Goal: Transaction & Acquisition: Purchase product/service

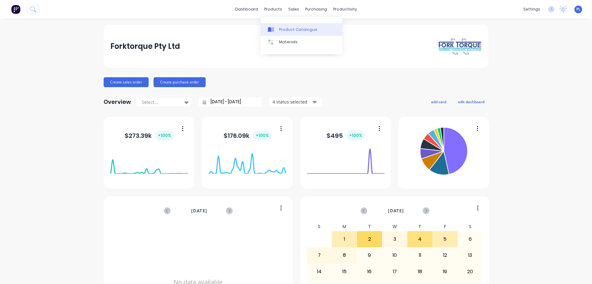
click at [277, 29] on link "Product Catalogue" at bounding box center [302, 29] width 82 height 12
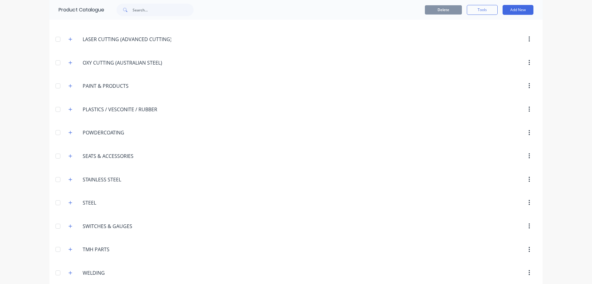
scroll to position [720, 0]
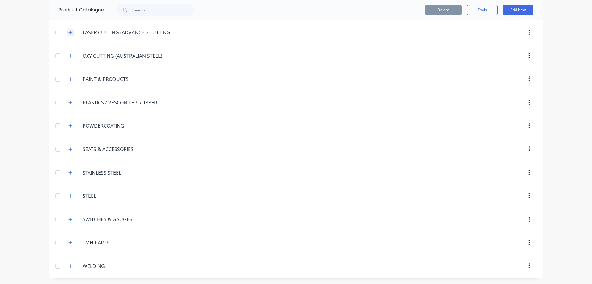
click at [68, 32] on icon "button" at bounding box center [70, 32] width 4 height 4
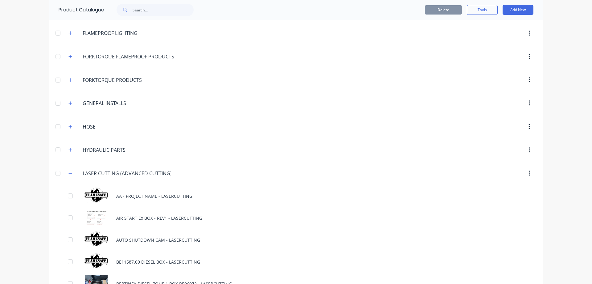
scroll to position [658, 0]
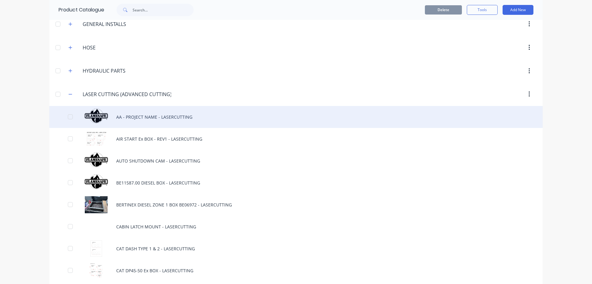
click at [137, 115] on div "AA - PROJECT NAME - LASERCUTTING" at bounding box center [296, 117] width 494 height 22
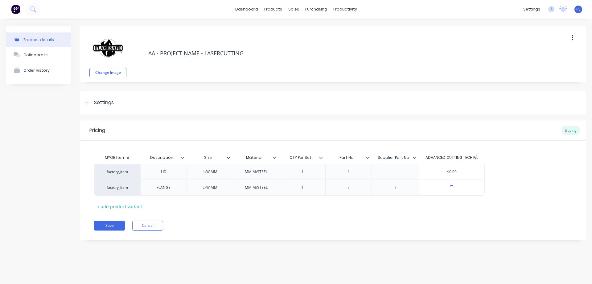
click at [573, 39] on icon "button" at bounding box center [573, 38] width 2 height 7
click at [541, 53] on span "Duplicate" at bounding box center [550, 54] width 46 height 6
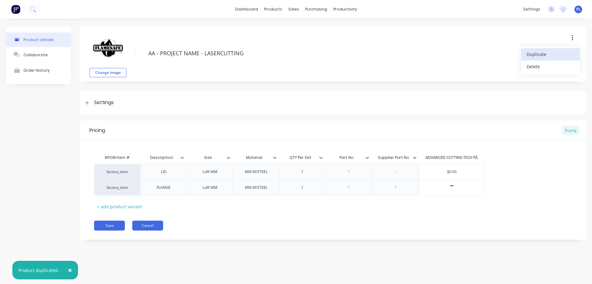
click at [142, 226] on button "Cancel" at bounding box center [147, 225] width 31 height 10
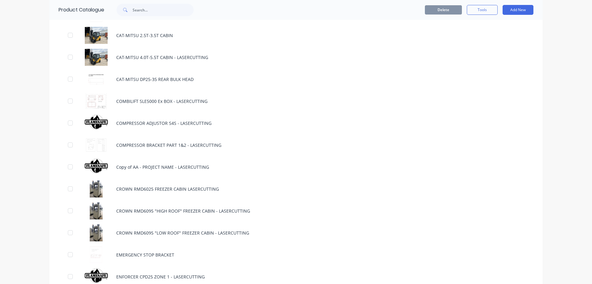
scroll to position [1049, 0]
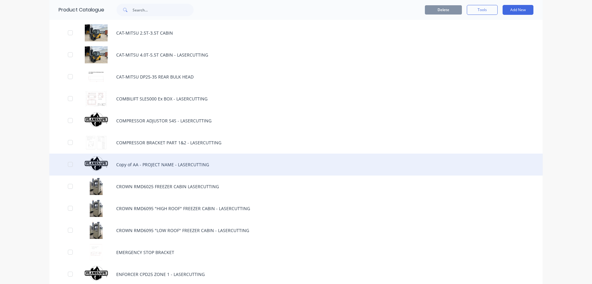
click at [129, 166] on div "Copy of AA - PROJECT NAME - LASERCUTTING" at bounding box center [296, 164] width 494 height 22
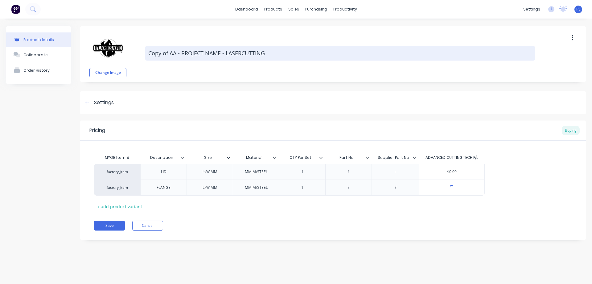
drag, startPoint x: 221, startPoint y: 52, endPoint x: 148, endPoint y: 55, distance: 72.8
click at [148, 55] on textarea "Copy of AA - PROJECT NAME - LASERCUTTING" at bounding box center [340, 53] width 390 height 15
type textarea "x"
type textarea "P - LASERCUTTING"
type textarea "x"
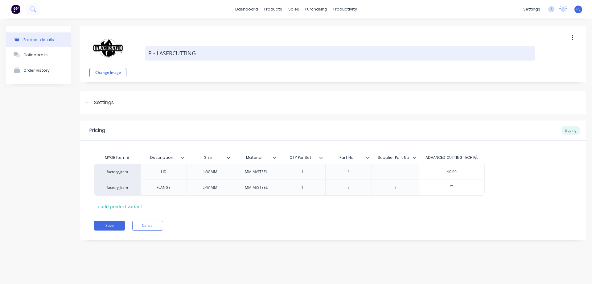
type textarea "PU - LASERCUTTING"
type textarea "x"
type textarea "PUM - LASERCUTTING"
type textarea "x"
type textarea "PUMP - LASERCUTTING"
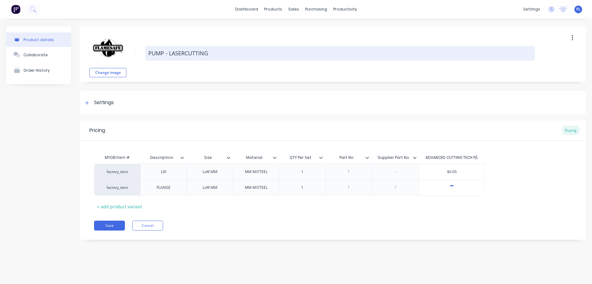
type textarea "x"
type textarea "PUMP - LASERCUTTING"
type textarea "x"
type textarea "PUMP W - LASERCUTTING"
type textarea "x"
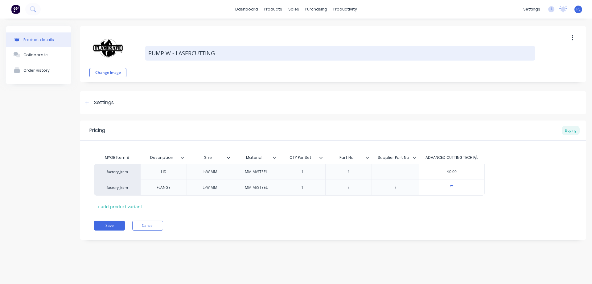
type textarea "PUMP WA - LASERCUTTING"
type textarea "x"
type textarea "PUMP WAS - LASERCUTTING"
type textarea "x"
type textarea "PUMP WASE - LASERCUTTING"
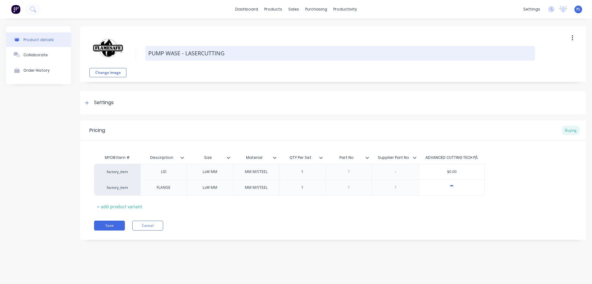
type textarea "x"
type textarea "PUMP WAS - LASERCUTTING"
type textarea "x"
type textarea "PUMP WASH - LASERCUTTING"
type textarea "x"
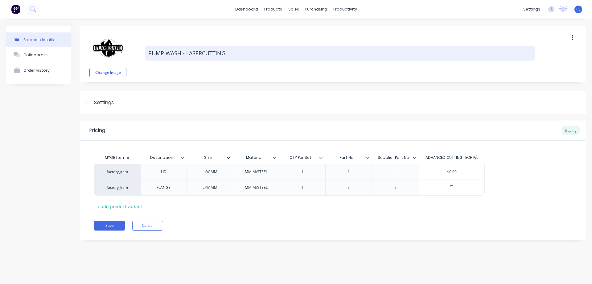
type textarea "PUMP WASHE - LASERCUTTING"
type textarea "x"
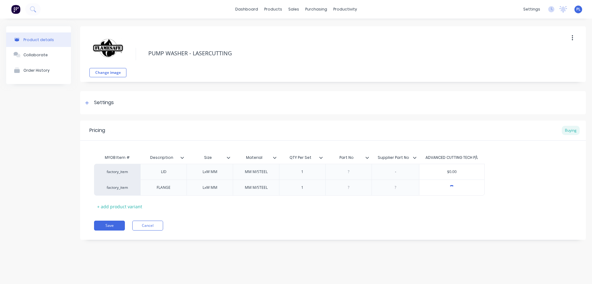
type textarea "PUMP WASHER - LASERCUTTING"
type textarea "x"
type textarea "PUMP WASHER - LASERCUTTING"
click at [38, 133] on div "Product details Collaborate Order History" at bounding box center [38, 137] width 65 height 222
click at [29, 55] on div "Collaborate" at bounding box center [35, 54] width 24 height 5
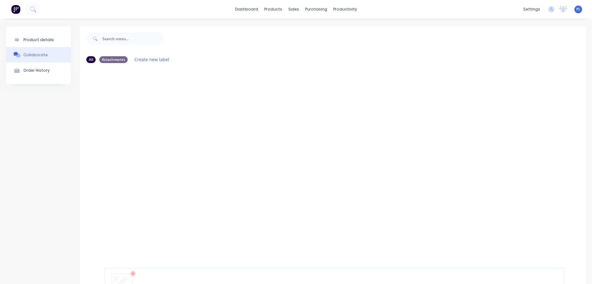
scroll to position [48, 0]
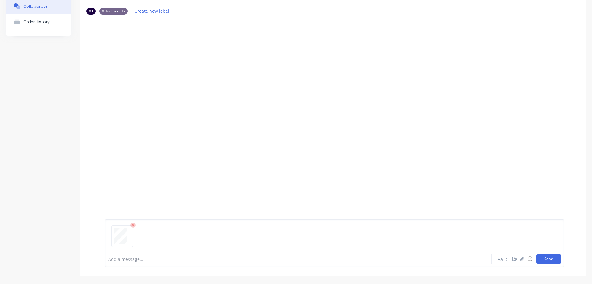
click at [540, 260] on button "Send" at bounding box center [549, 258] width 24 height 9
click at [539, 261] on button "Send" at bounding box center [549, 258] width 24 height 9
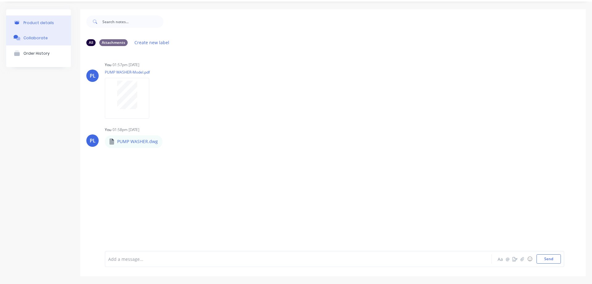
click at [32, 23] on div "Product details" at bounding box center [38, 22] width 31 height 5
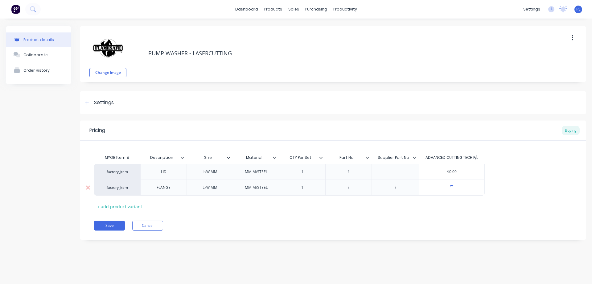
type textarea "x"
drag, startPoint x: 172, startPoint y: 172, endPoint x: 176, endPoint y: 171, distance: 4.3
click at [172, 172] on div "LID" at bounding box center [163, 172] width 31 height 8
type textarea "x"
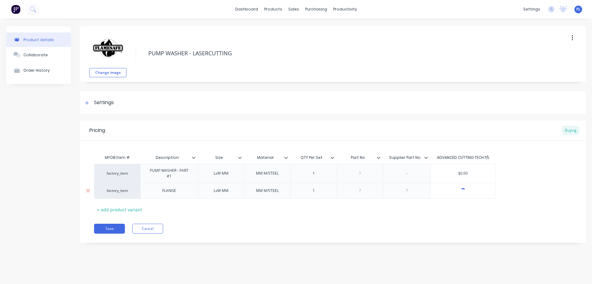
click at [173, 191] on div "FLANGE" at bounding box center [169, 190] width 31 height 8
click at [215, 175] on div "LxW MM" at bounding box center [221, 173] width 31 height 8
type textarea "x"
click at [262, 175] on div "MM M/STEEL" at bounding box center [267, 173] width 33 height 8
type textarea "x"
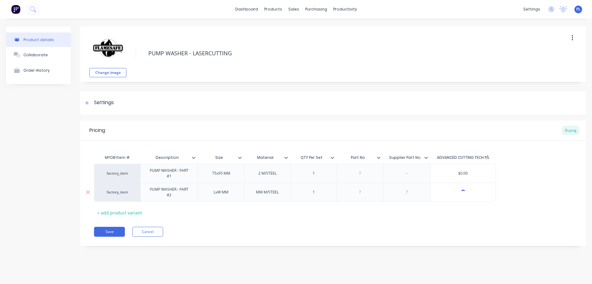
type textarea "x"
click at [262, 193] on div "MM M/STEEL" at bounding box center [267, 192] width 33 height 8
click at [261, 175] on div "2 M/STEEL" at bounding box center [267, 173] width 31 height 8
type textarea "x"
click at [220, 193] on div "LxW MM" at bounding box center [221, 192] width 31 height 8
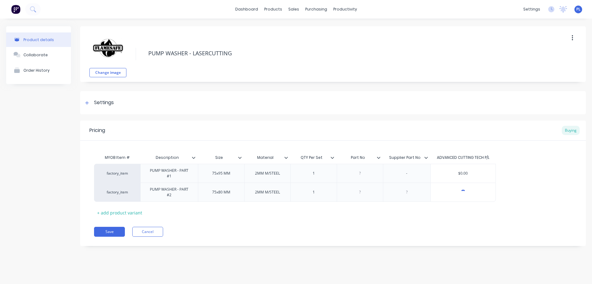
type textarea "x"
click at [230, 212] on div "MYOB Item # Description Size Material QTY Per Set Part No Supplier Part No ADVA…" at bounding box center [333, 184] width 478 height 66
click at [410, 194] on div at bounding box center [407, 192] width 31 height 8
click at [354, 214] on div "MYOB Item # Description Size Material QTY Per Set Part No Supplier Part No ADVA…" at bounding box center [333, 184] width 478 height 66
click at [42, 56] on div "Collaborate" at bounding box center [35, 54] width 24 height 5
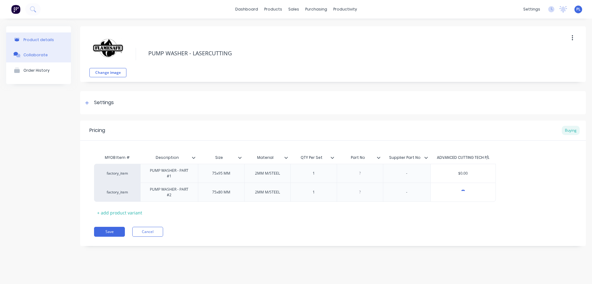
type textarea "x"
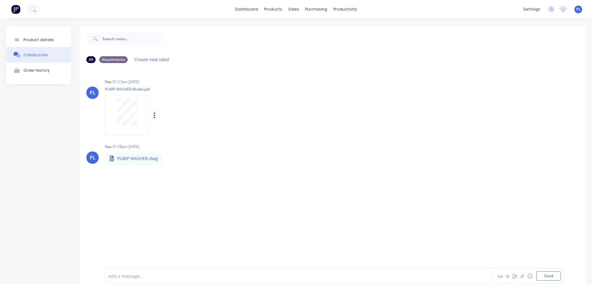
click at [154, 114] on icon "button" at bounding box center [155, 115] width 2 height 7
click at [185, 131] on button "Auto-attach to new orders" at bounding box center [194, 132] width 69 height 15
click at [255, 142] on label at bounding box center [255, 142] width 0 height 0
click at [245, 146] on input "checkbox" at bounding box center [242, 145] width 5 height 6
checkbox input "true"
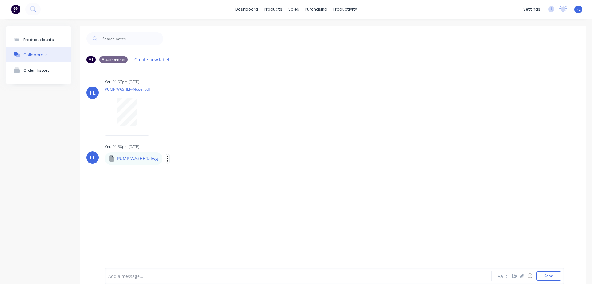
click at [168, 159] on icon "button" at bounding box center [168, 158] width 2 height 7
click at [194, 172] on button "Auto-attach to new orders" at bounding box center [208, 175] width 69 height 15
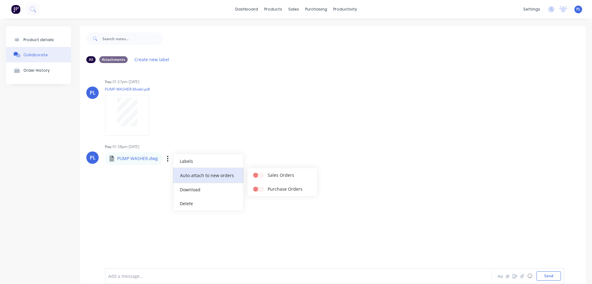
click at [213, 174] on button "Auto-attach to new orders" at bounding box center [208, 175] width 69 height 15
click at [268, 185] on label at bounding box center [268, 185] width 0 height 0
click at [258, 189] on input "checkbox" at bounding box center [255, 188] width 5 height 6
checkbox input "true"
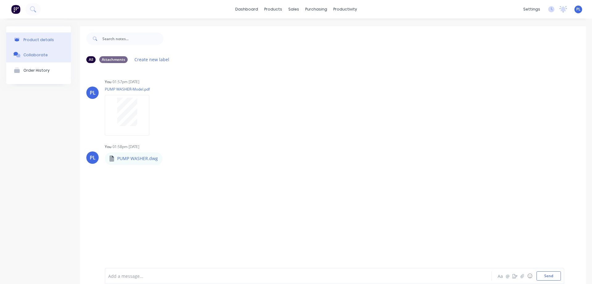
click at [39, 37] on button "Product details" at bounding box center [38, 39] width 65 height 15
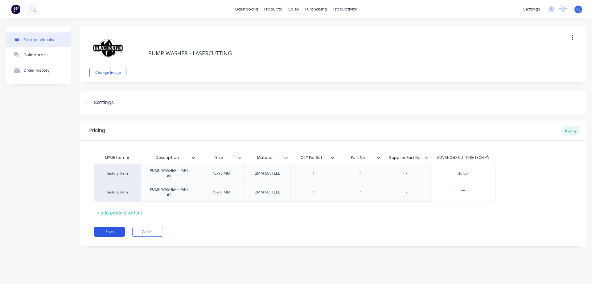
click at [113, 230] on button "Save" at bounding box center [109, 231] width 31 height 10
type textarea "x"
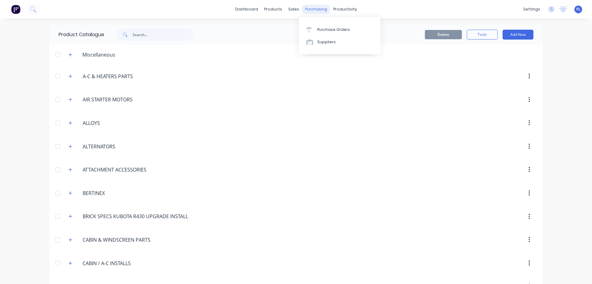
click at [312, 10] on div "purchasing" at bounding box center [316, 9] width 28 height 9
click at [325, 43] on div "Suppliers" at bounding box center [326, 42] width 19 height 6
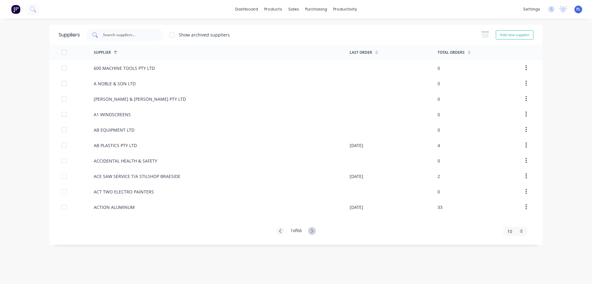
click at [115, 35] on input "text" at bounding box center [127, 35] width 51 height 6
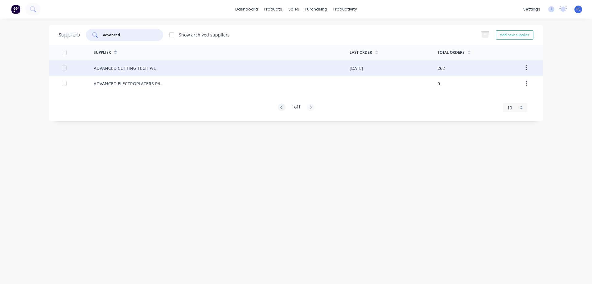
type input "advanced"
click at [119, 68] on div "ADVANCED CUTTING TECH P/L" at bounding box center [125, 68] width 62 height 6
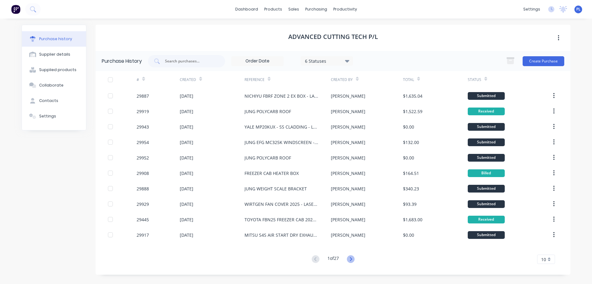
click at [352, 259] on icon at bounding box center [351, 259] width 8 height 8
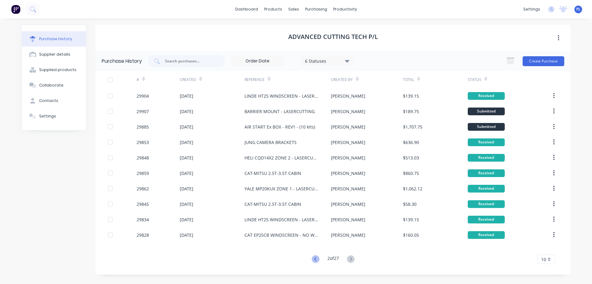
click at [313, 259] on icon at bounding box center [316, 259] width 8 height 8
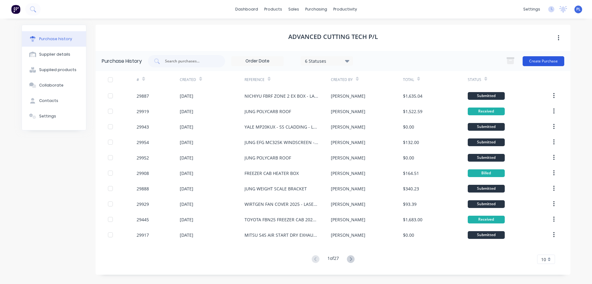
click at [549, 60] on button "Create Purchase" at bounding box center [544, 61] width 42 height 10
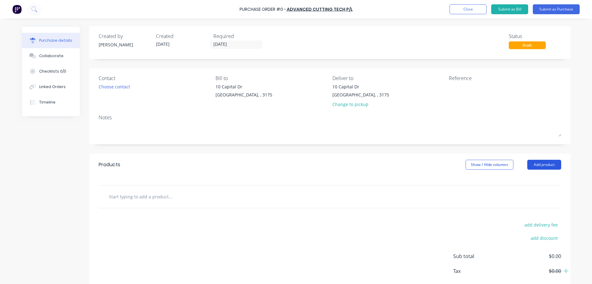
click at [547, 168] on button "Add product" at bounding box center [545, 165] width 34 height 10
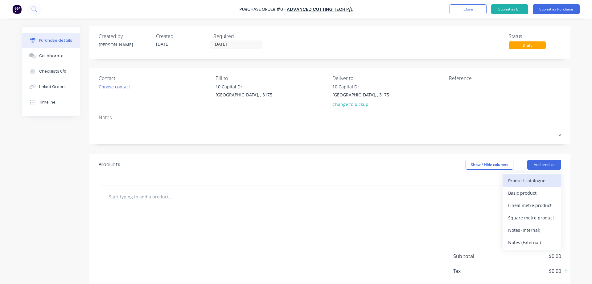
click at [535, 180] on div "Product catalogue" at bounding box center [532, 180] width 48 height 9
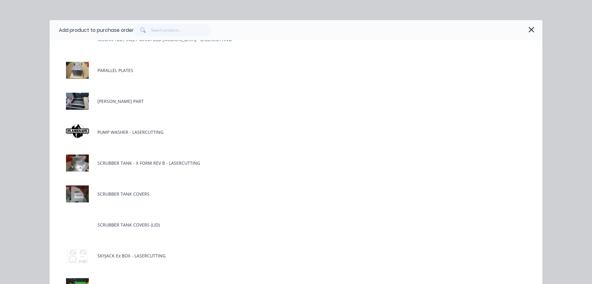
scroll to position [2129, 0]
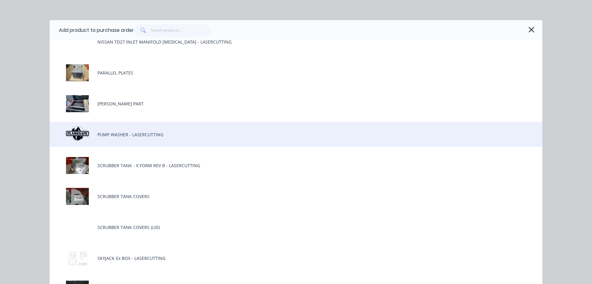
click at [149, 137] on div "PUMP WASHER - LASERCUTTING" at bounding box center [296, 134] width 493 height 25
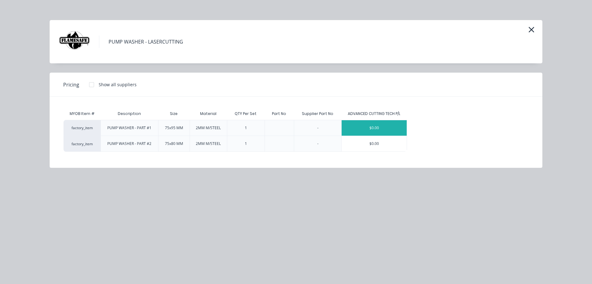
click at [380, 127] on div "$0.00" at bounding box center [374, 127] width 65 height 15
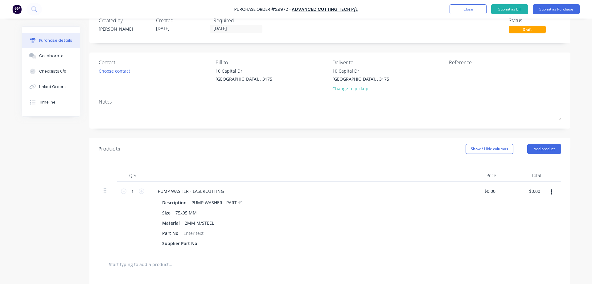
scroll to position [31, 0]
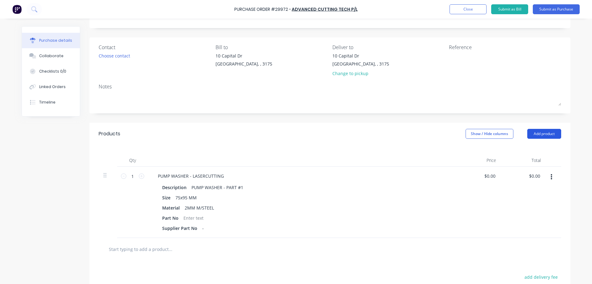
click at [550, 132] on button "Add product" at bounding box center [545, 134] width 34 height 10
click at [526, 150] on div "Product catalogue" at bounding box center [532, 149] width 48 height 9
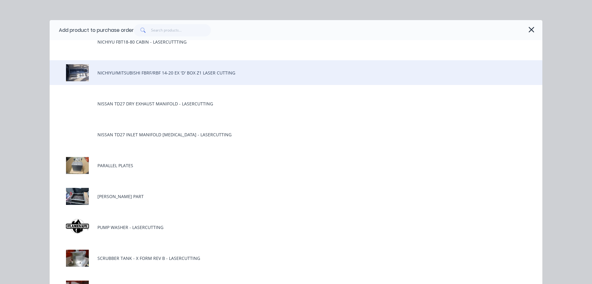
scroll to position [2129, 0]
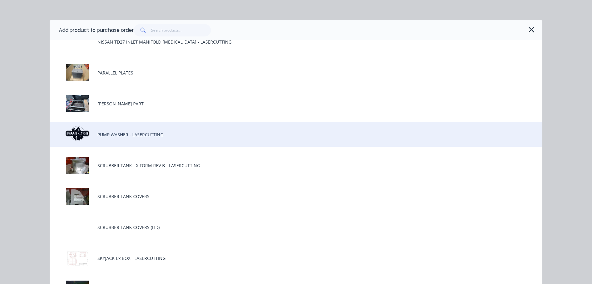
click at [138, 136] on div "PUMP WASHER - LASERCUTTING" at bounding box center [296, 134] width 493 height 25
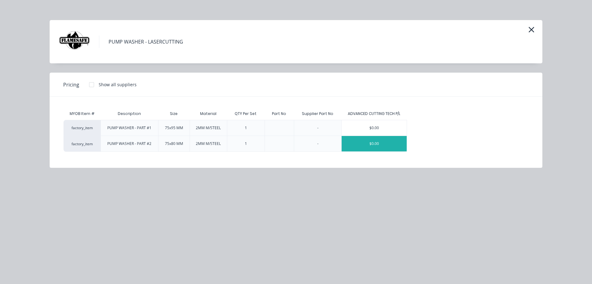
click at [371, 143] on div "$0.00" at bounding box center [374, 143] width 65 height 15
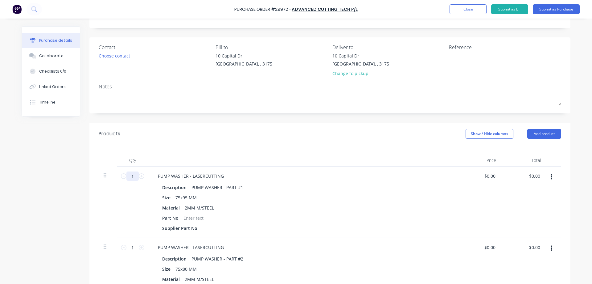
click at [133, 173] on input "1" at bounding box center [132, 175] width 12 height 9
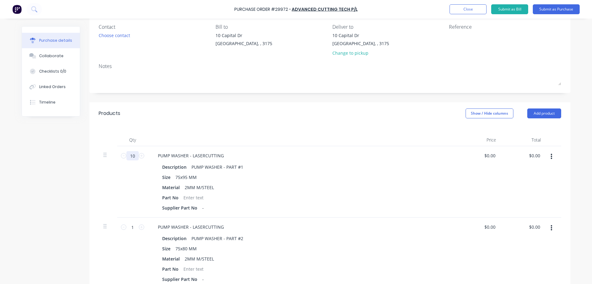
scroll to position [93, 0]
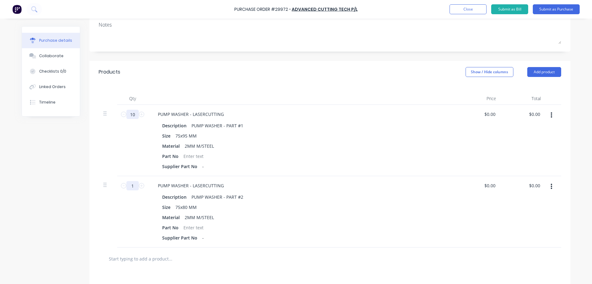
type input "10"
click at [133, 188] on input "1" at bounding box center [132, 185] width 12 height 9
type input "10"
click at [56, 209] on div "Created by [PERSON_NAME] Created [DATE] Required [DATE] Status Draft Contact Ch…" at bounding box center [296, 152] width 549 height 437
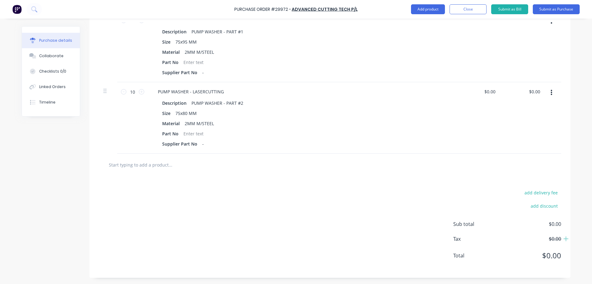
scroll to position [0, 0]
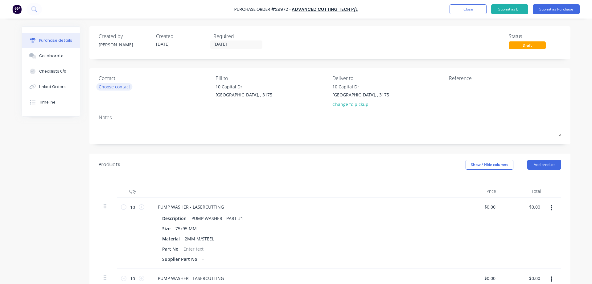
click at [109, 86] on div "Choose contact" at bounding box center [114, 86] width 31 height 6
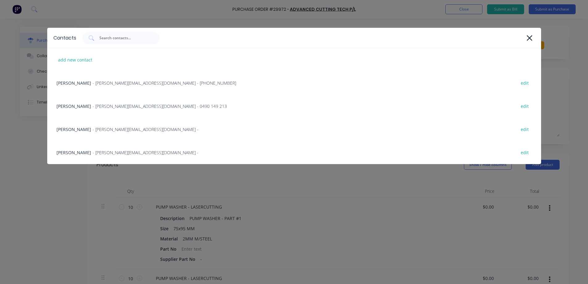
click at [109, 86] on div "James Rimbaldo - [EMAIL_ADDRESS][DOMAIN_NAME] - [PHONE_NUMBER] edit" at bounding box center [294, 82] width 494 height 23
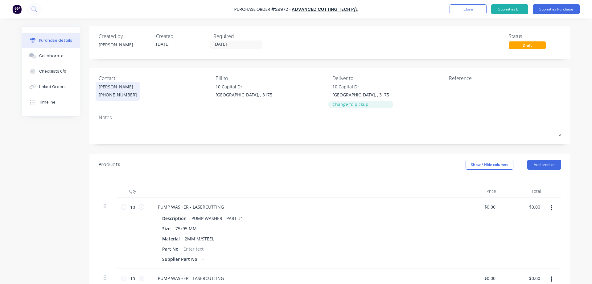
click at [345, 106] on div "Change to pickup" at bounding box center [361, 104] width 57 height 6
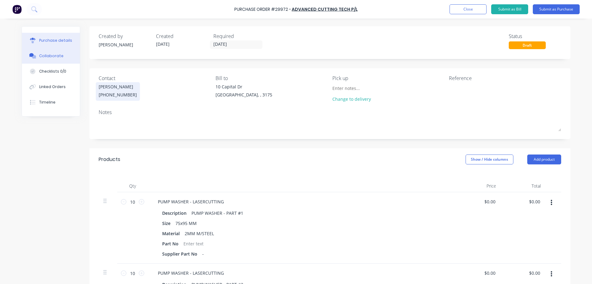
click at [42, 57] on div "Collaborate" at bounding box center [51, 56] width 24 height 6
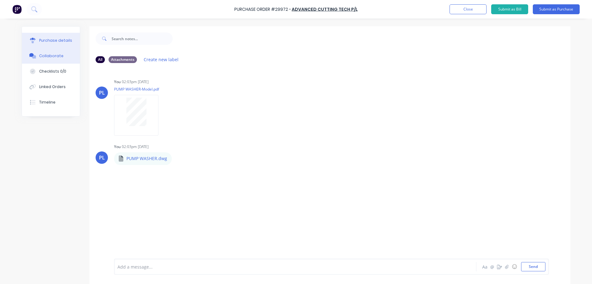
click at [55, 42] on div "Purchase details" at bounding box center [55, 41] width 33 height 6
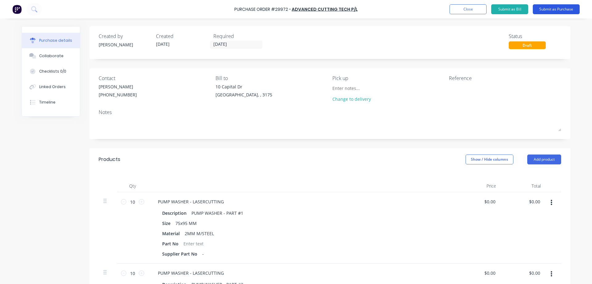
click at [564, 8] on button "Submit as Purchase" at bounding box center [556, 9] width 47 height 10
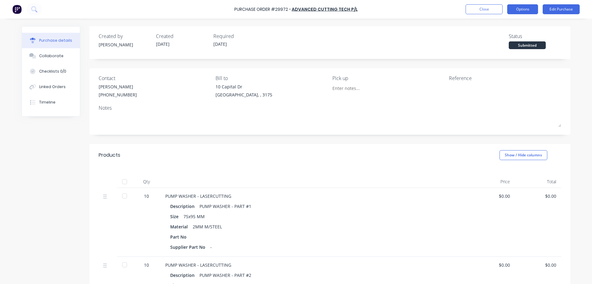
click at [524, 10] on button "Options" at bounding box center [523, 9] width 31 height 10
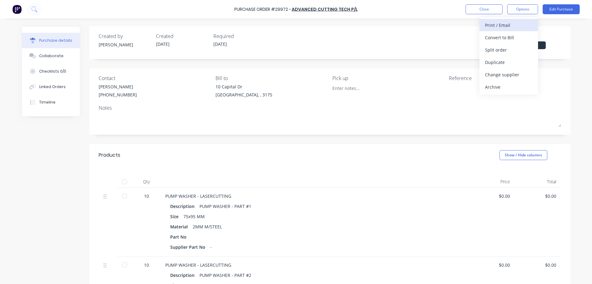
click at [494, 26] on div "Print / Email" at bounding box center [509, 25] width 48 height 9
click at [500, 52] on div "Without pricing" at bounding box center [509, 49] width 48 height 9
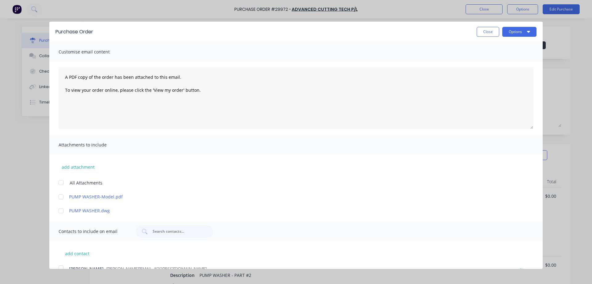
click at [63, 182] on div at bounding box center [61, 182] width 12 height 12
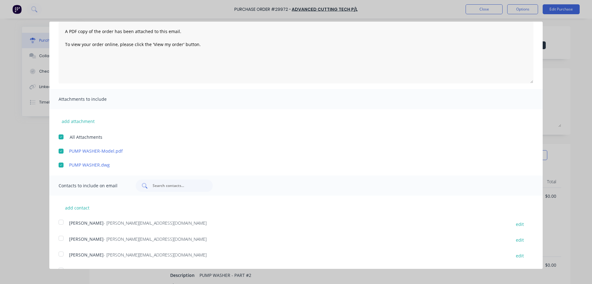
scroll to position [60, 0]
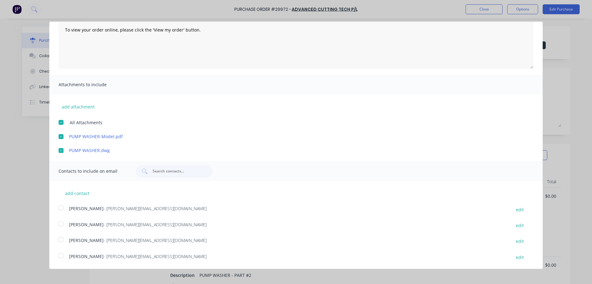
click at [60, 256] on div at bounding box center [61, 255] width 12 height 12
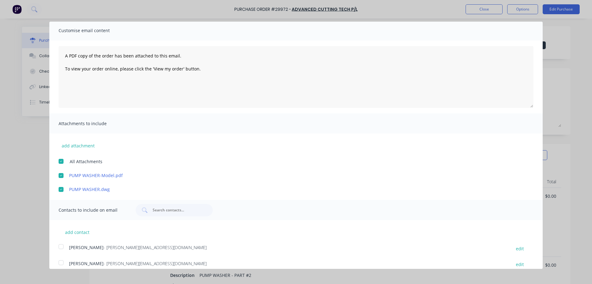
scroll to position [0, 0]
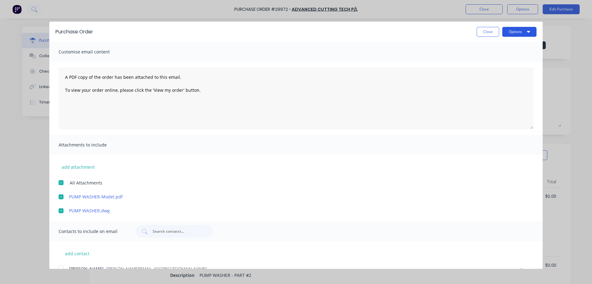
click at [511, 28] on button "Options" at bounding box center [520, 32] width 34 height 10
click at [493, 59] on div "Email" at bounding box center [508, 59] width 48 height 9
